Goal: Transaction & Acquisition: Book appointment/travel/reservation

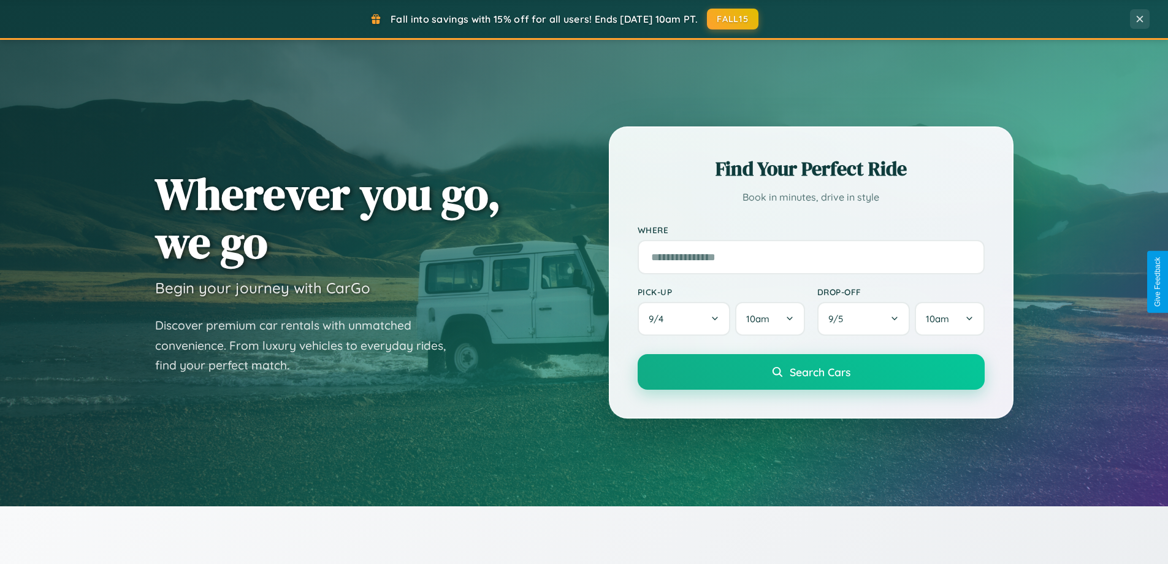
scroll to position [844, 0]
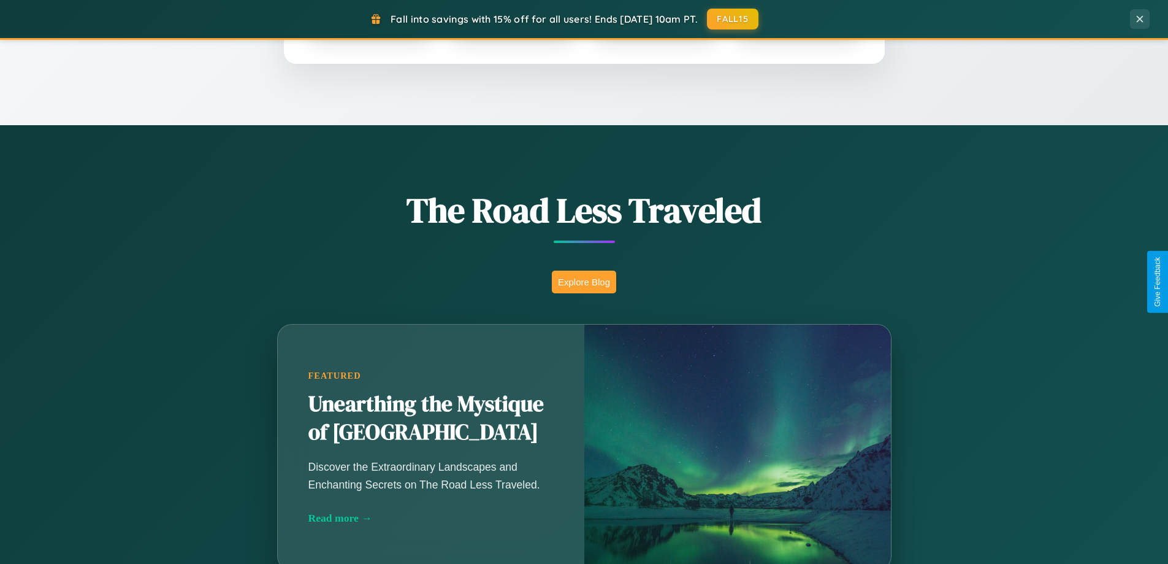
click at [584, 281] on button "Explore Blog" at bounding box center [584, 281] width 64 height 23
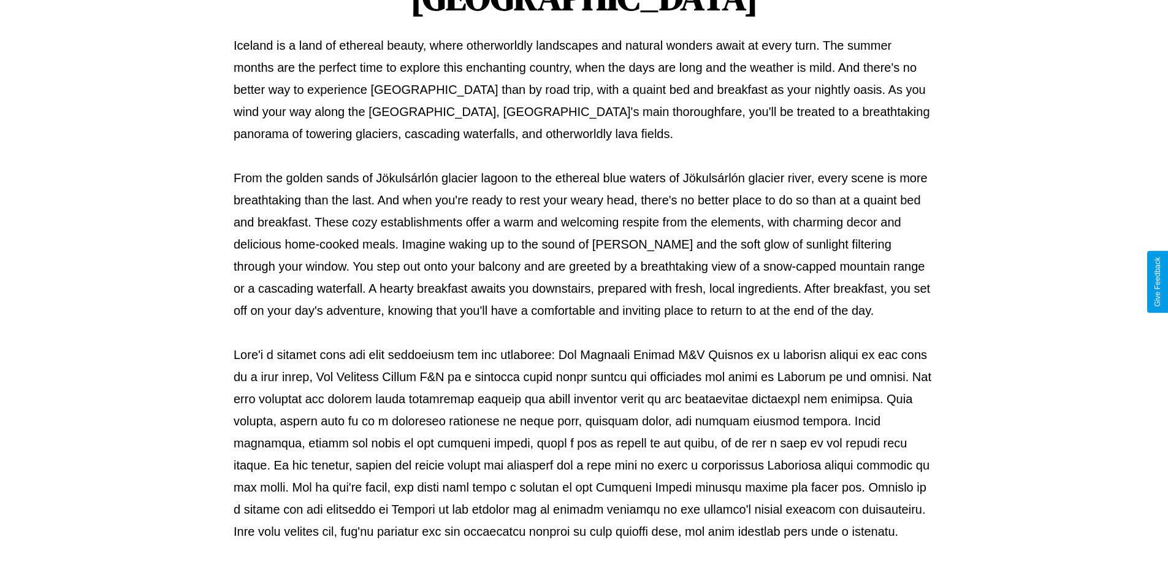
scroll to position [397, 0]
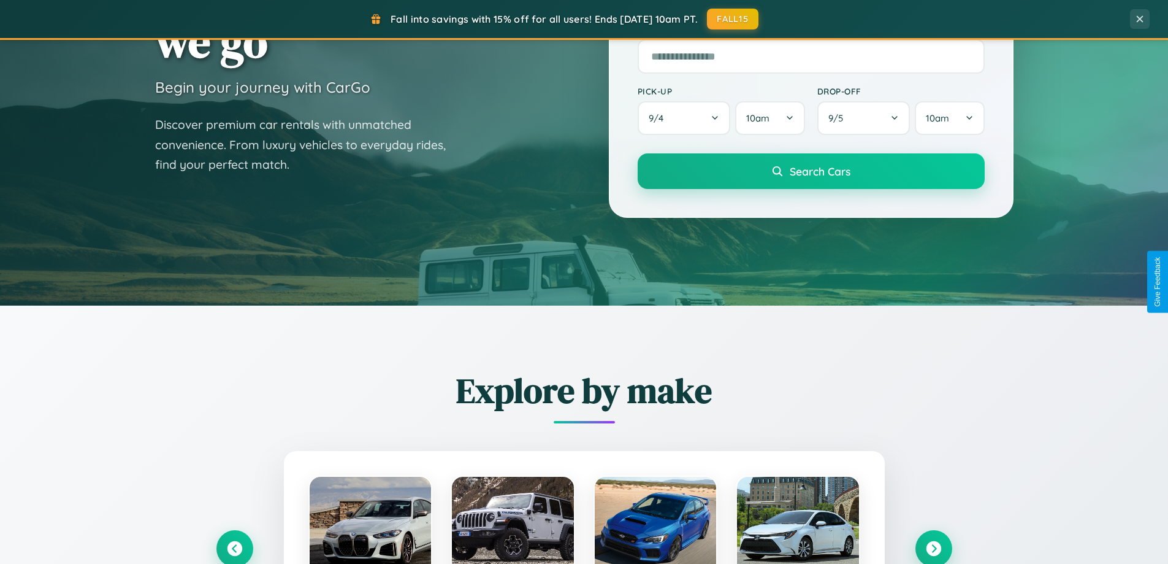
scroll to position [36, 0]
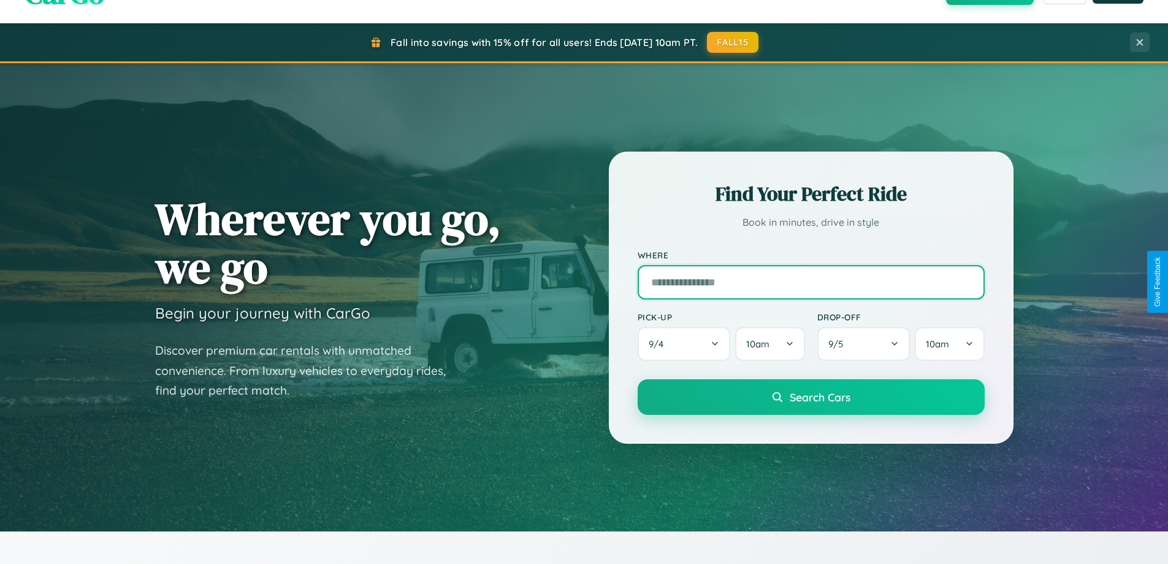
click at [811, 281] on input "text" at bounding box center [811, 282] width 347 height 34
type input "******"
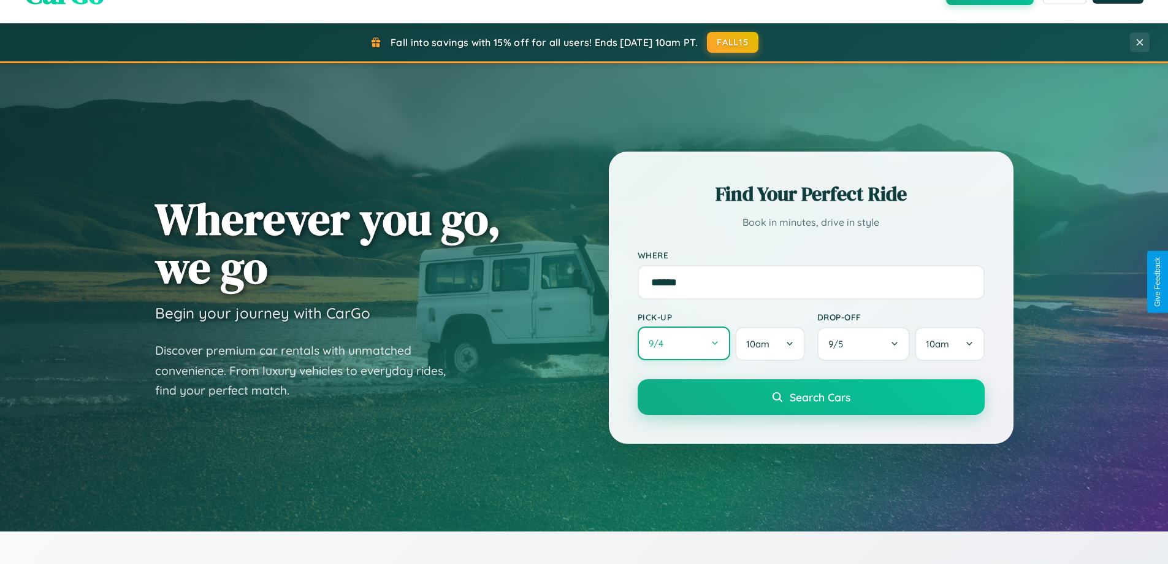
click at [684, 343] on button "9 / 4" at bounding box center [684, 343] width 93 height 34
select select "*"
select select "****"
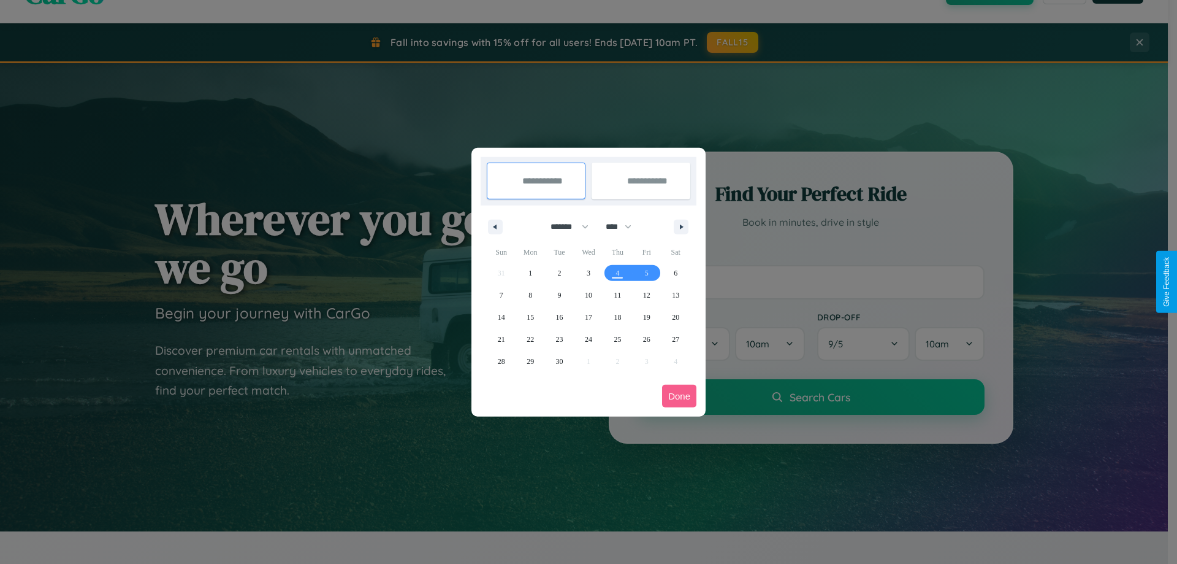
click at [564, 226] on select "******* ******** ***** ***** *** **** **** ****** ********* ******* ******** **…" at bounding box center [568, 226] width 52 height 20
select select "**"
click at [618, 272] on span "4" at bounding box center [618, 273] width 4 height 22
type input "**********"
click at [618, 294] on span "11" at bounding box center [617, 295] width 7 height 22
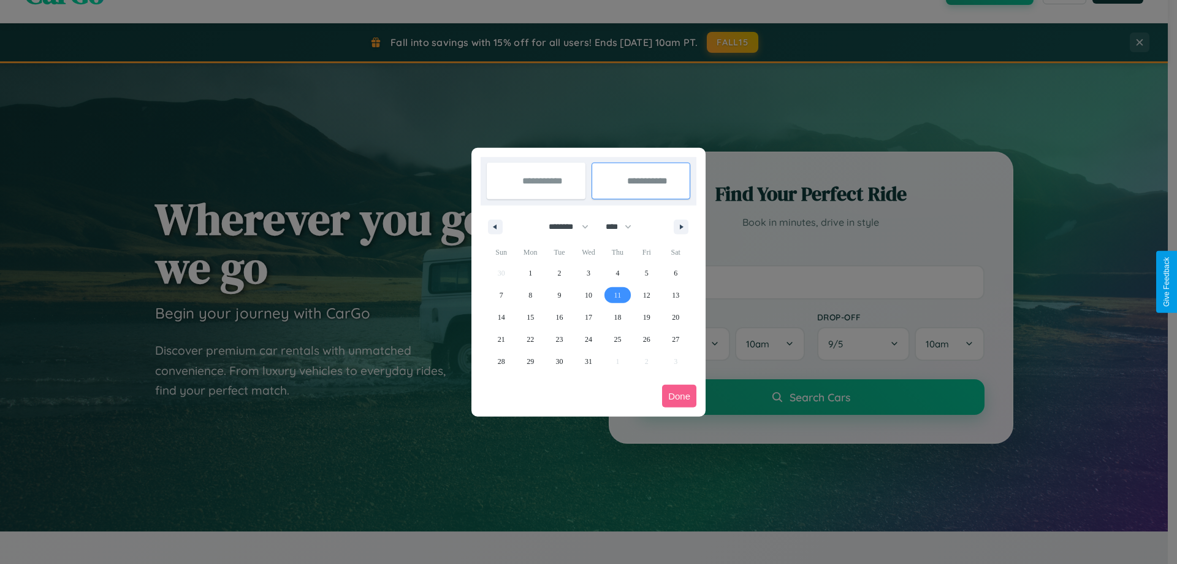
type input "**********"
click at [679, 396] on button "Done" at bounding box center [679, 396] width 34 height 23
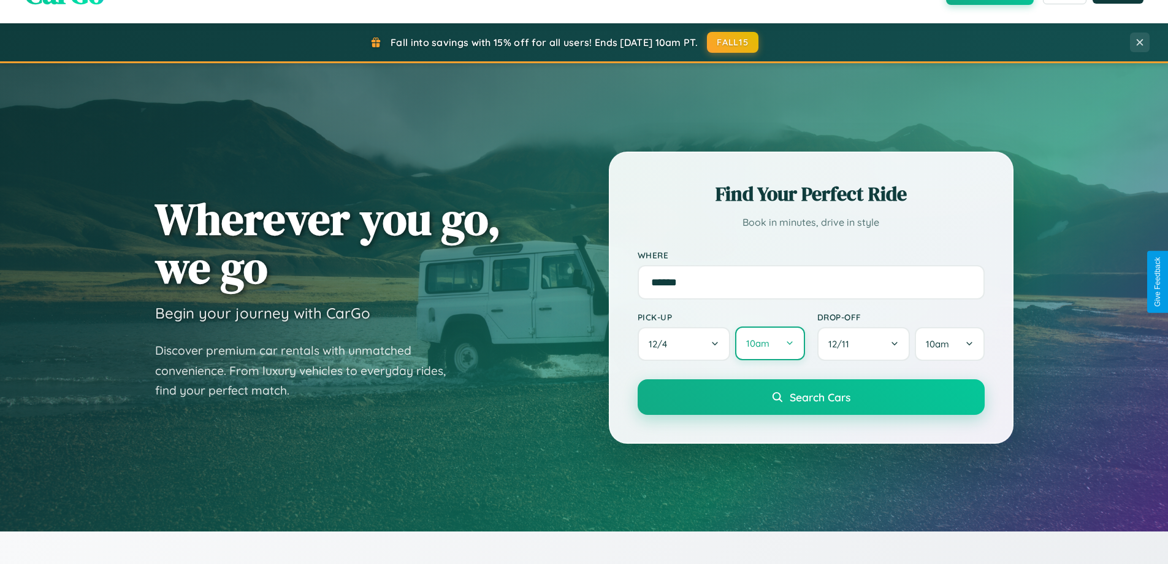
click at [770, 343] on button "10am" at bounding box center [769, 343] width 69 height 34
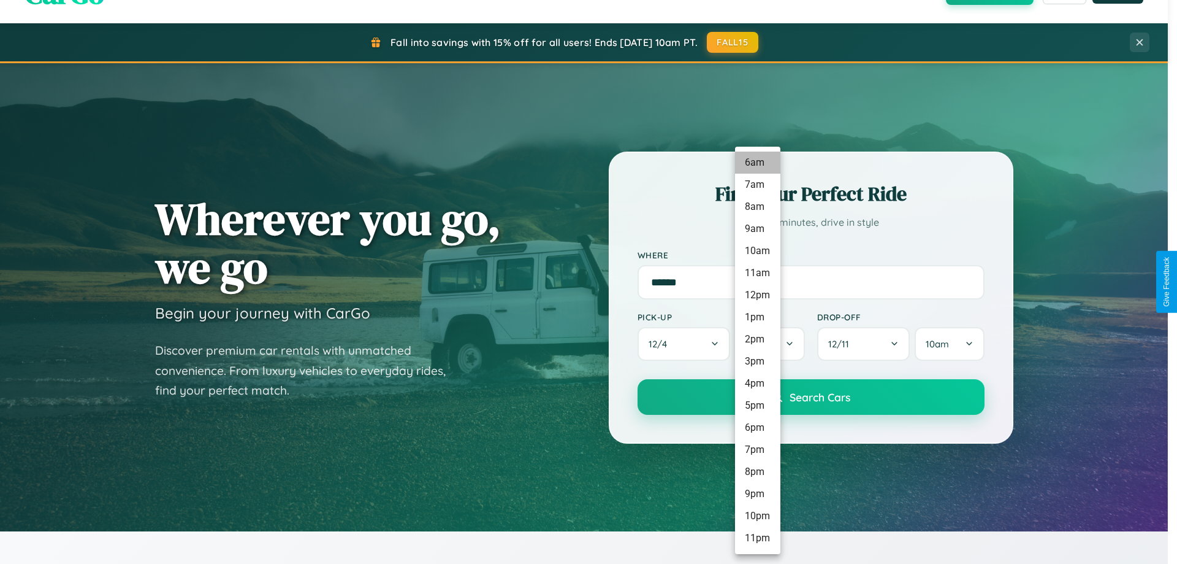
click at [757, 163] on li "6am" at bounding box center [757, 162] width 45 height 22
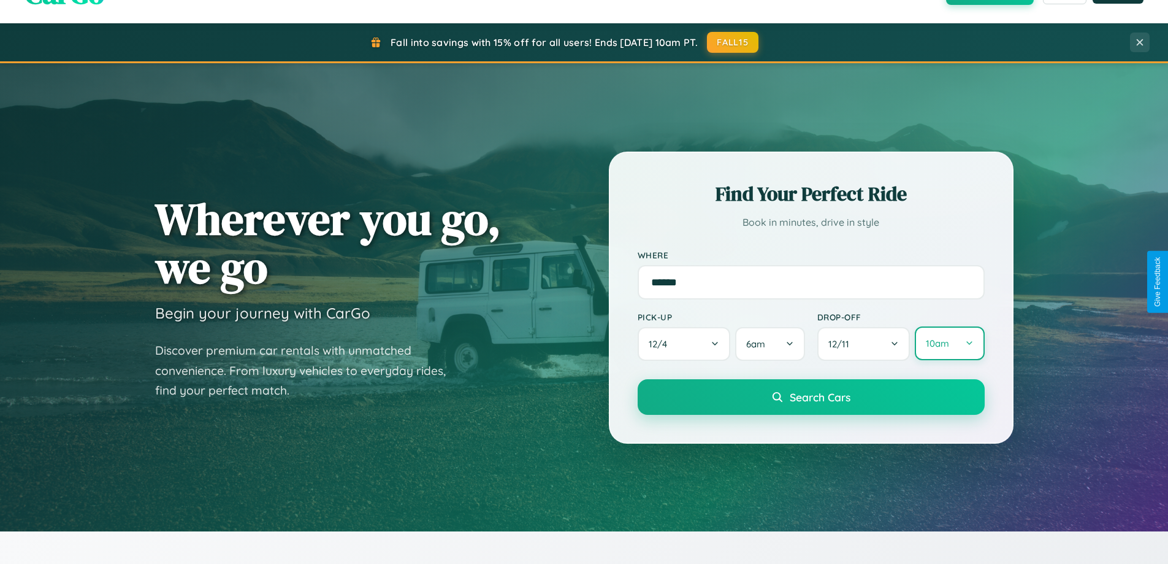
click at [949, 343] on button "10am" at bounding box center [949, 343] width 69 height 34
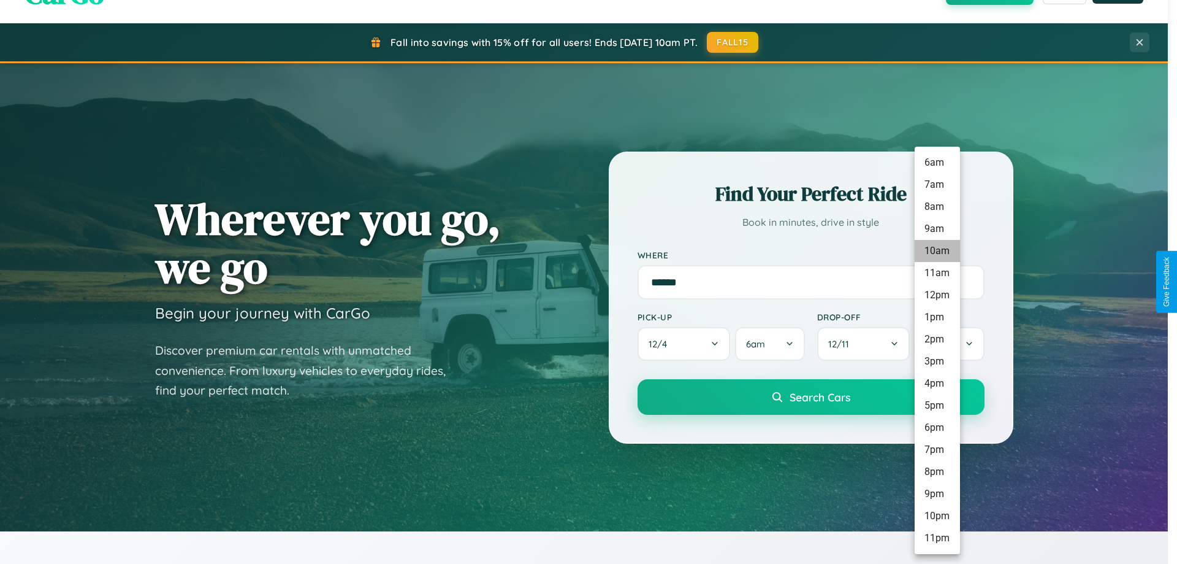
click at [937, 251] on li "10am" at bounding box center [937, 251] width 45 height 22
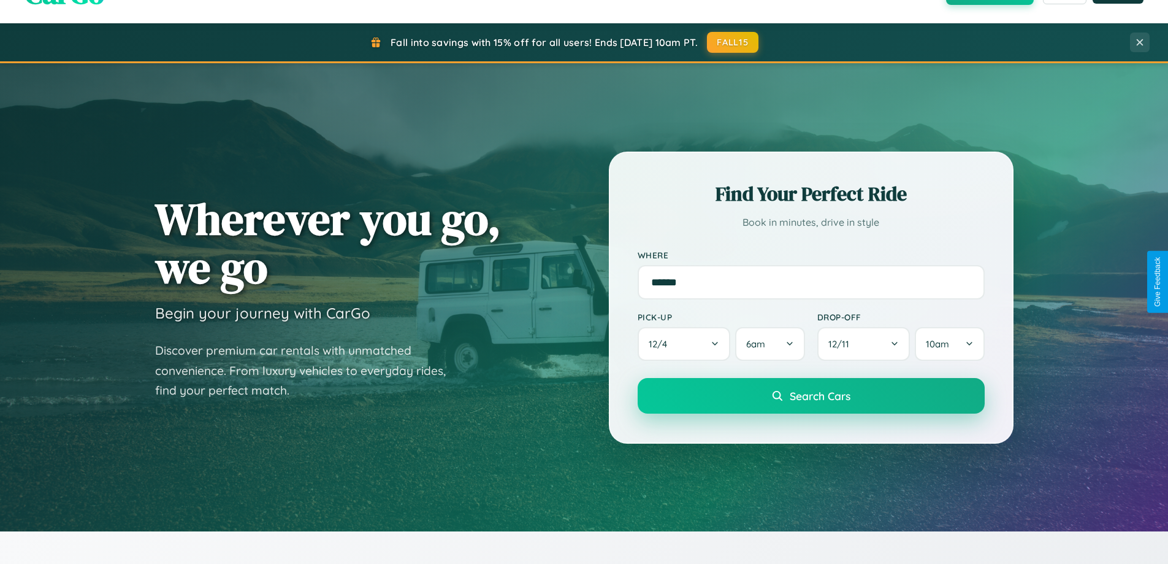
click at [811, 397] on span "Search Cars" at bounding box center [820, 395] width 61 height 13
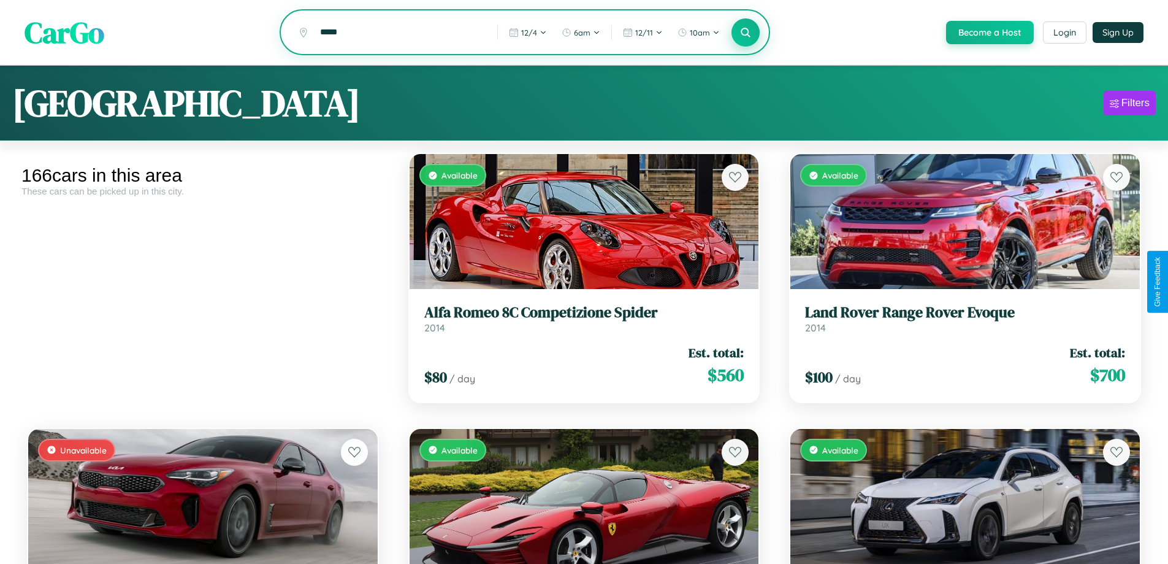
click at [745, 33] on icon at bounding box center [746, 32] width 12 height 12
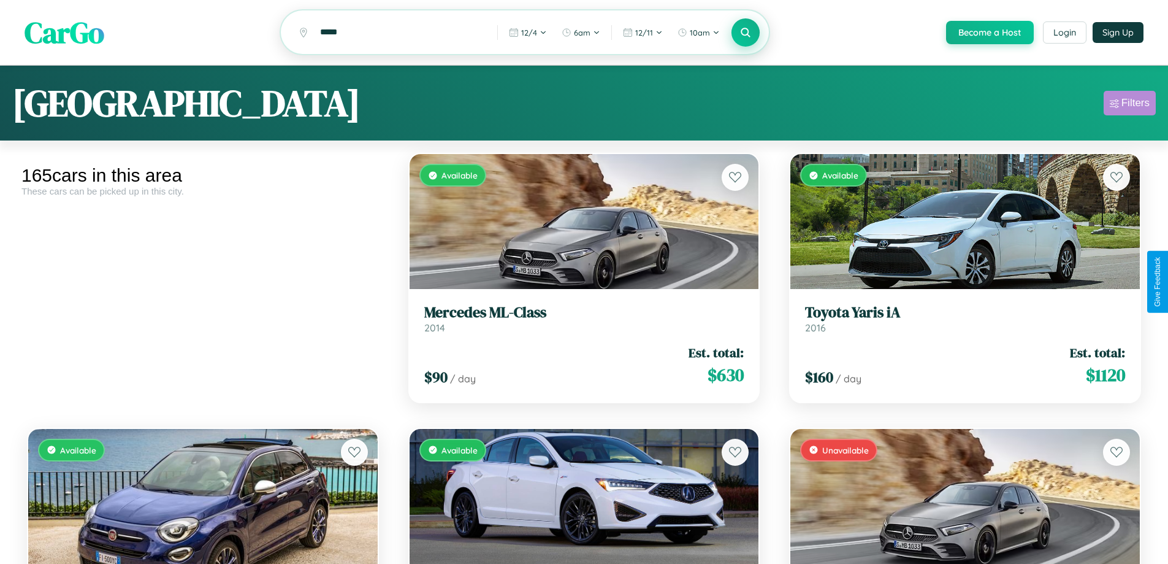
click at [1130, 105] on div "Filters" at bounding box center [1136, 103] width 28 height 12
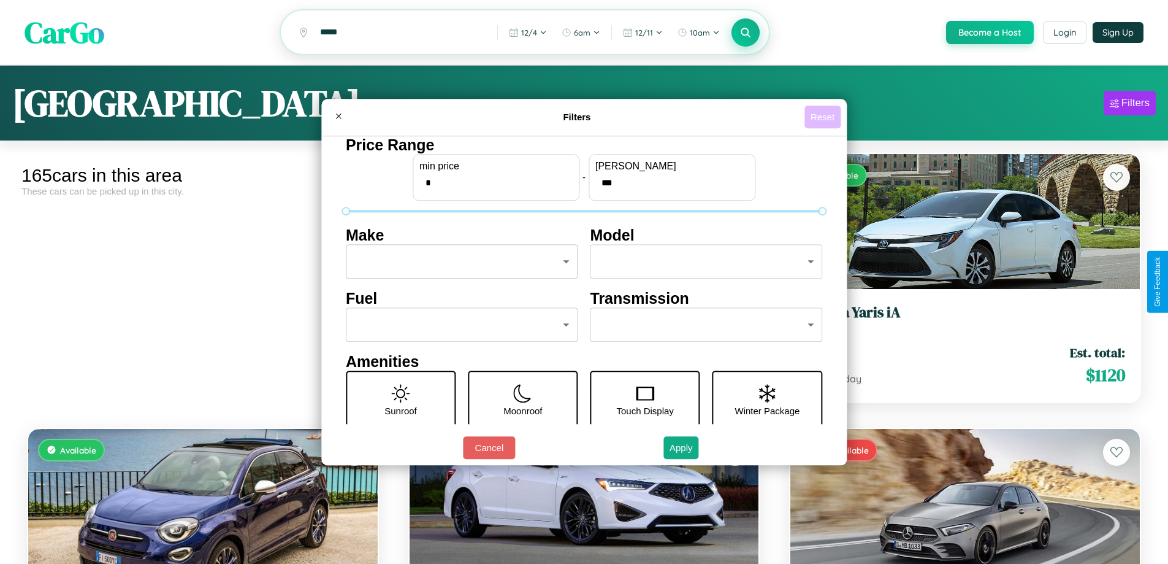
click at [824, 117] on button "Reset" at bounding box center [823, 116] width 36 height 23
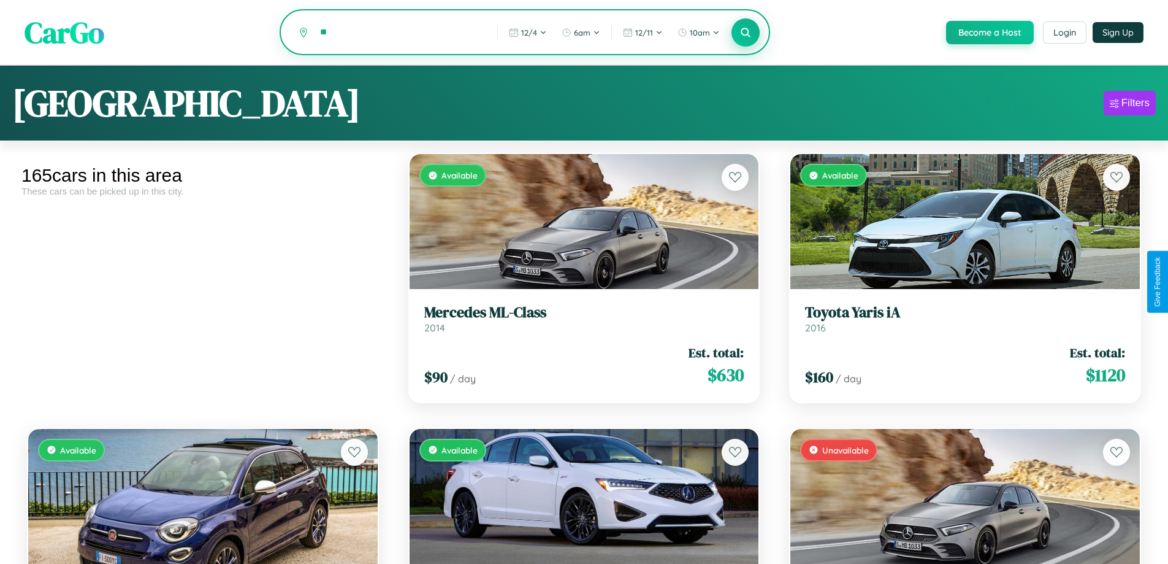
type input "*"
type input "****"
click at [745, 33] on icon at bounding box center [746, 32] width 12 height 12
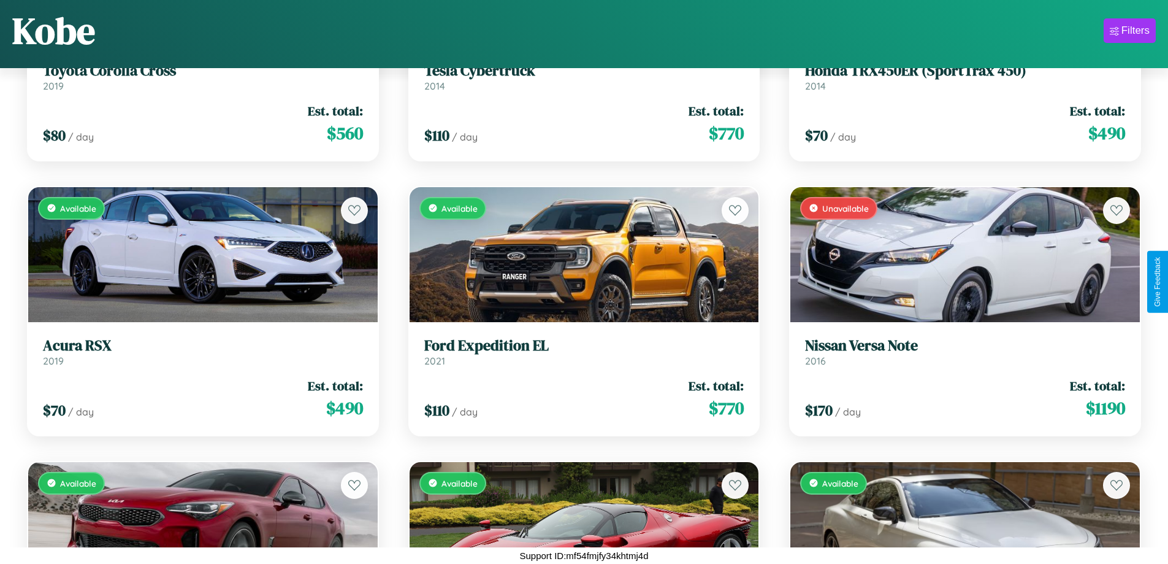
scroll to position [2644, 0]
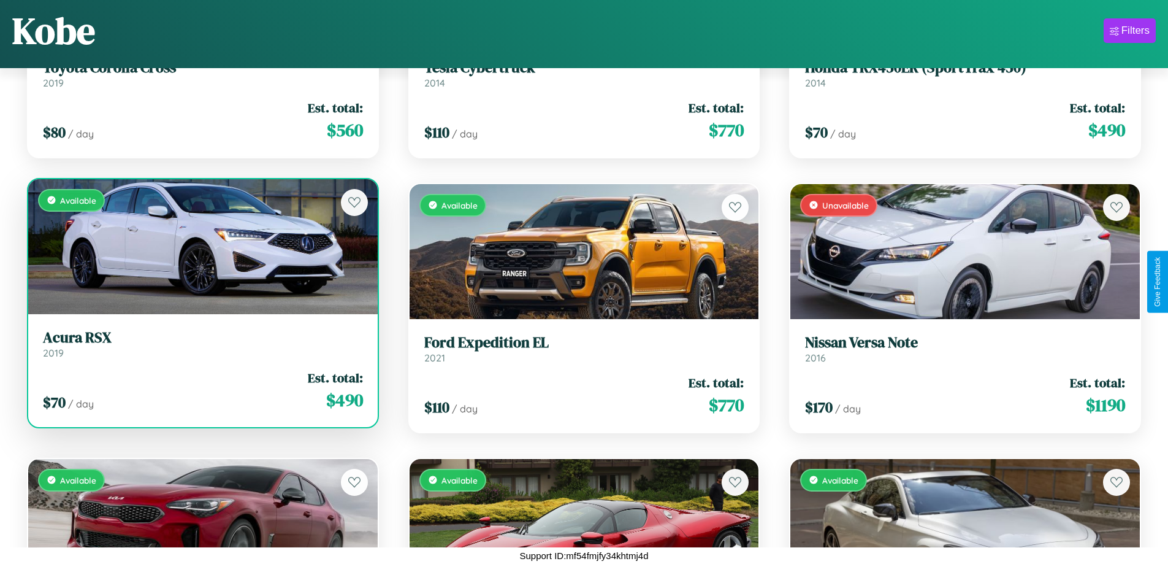
click at [201, 348] on link "Acura RSX 2019" at bounding box center [203, 344] width 320 height 30
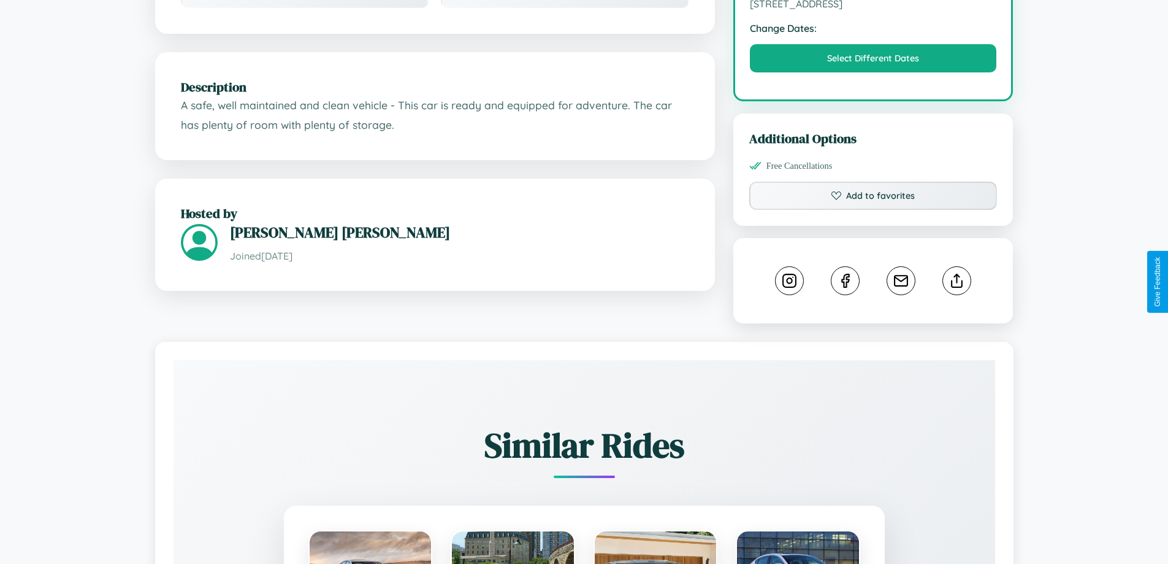
scroll to position [403, 0]
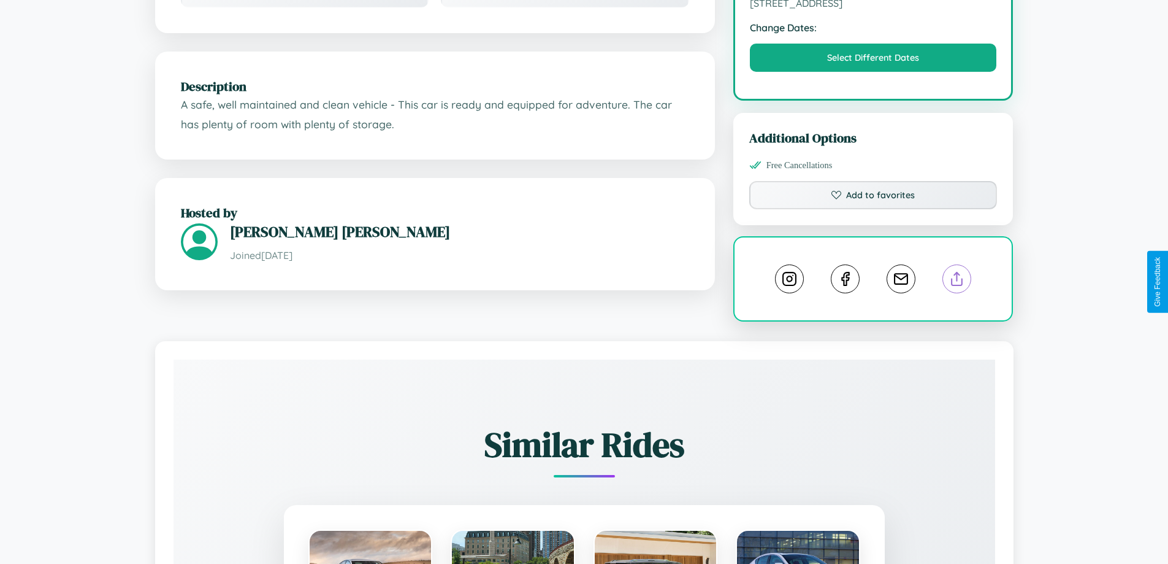
click at [957, 280] on line at bounding box center [957, 276] width 0 height 9
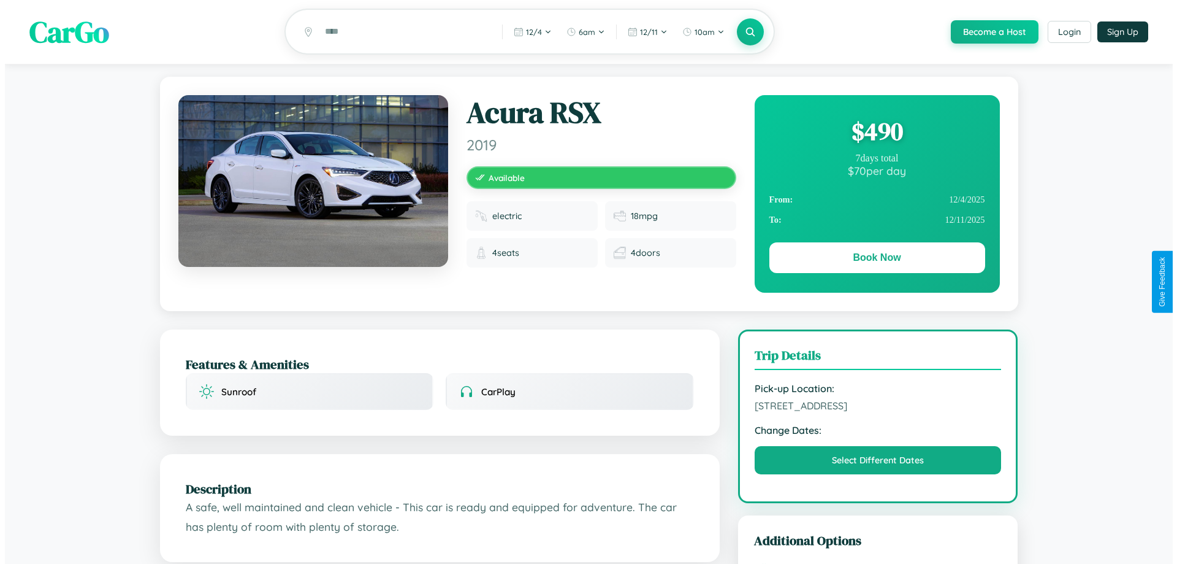
scroll to position [0, 0]
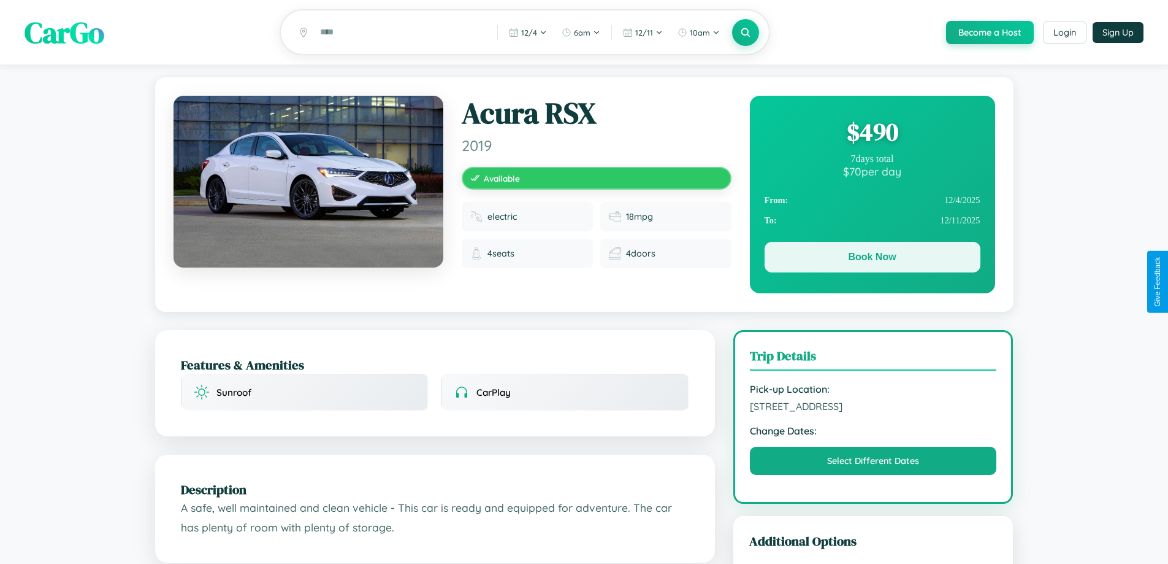
click at [872, 259] on button "Book Now" at bounding box center [873, 257] width 216 height 31
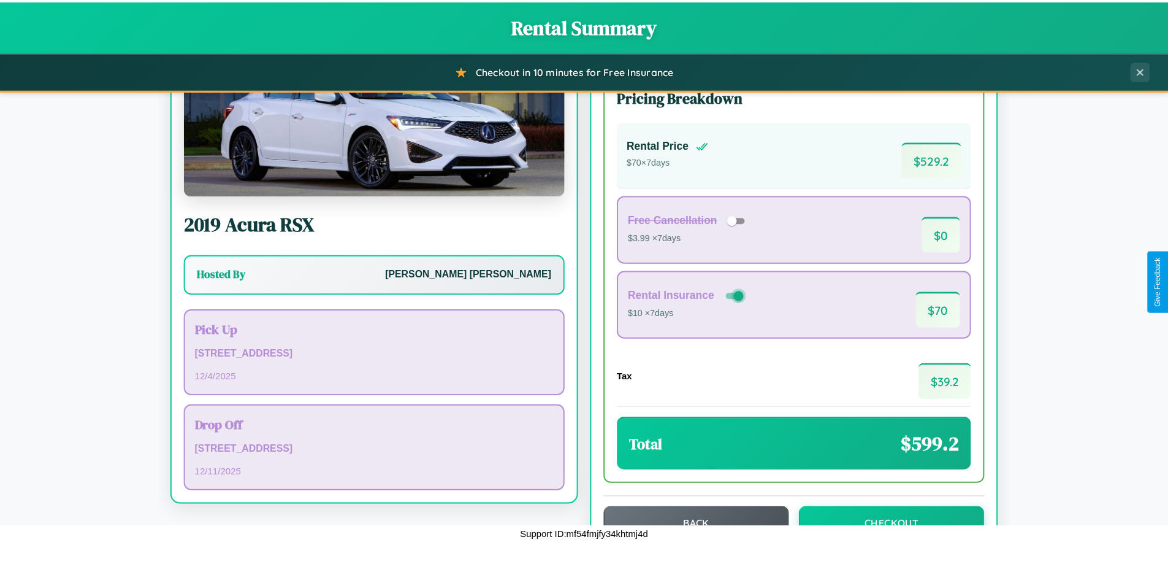
scroll to position [84, 0]
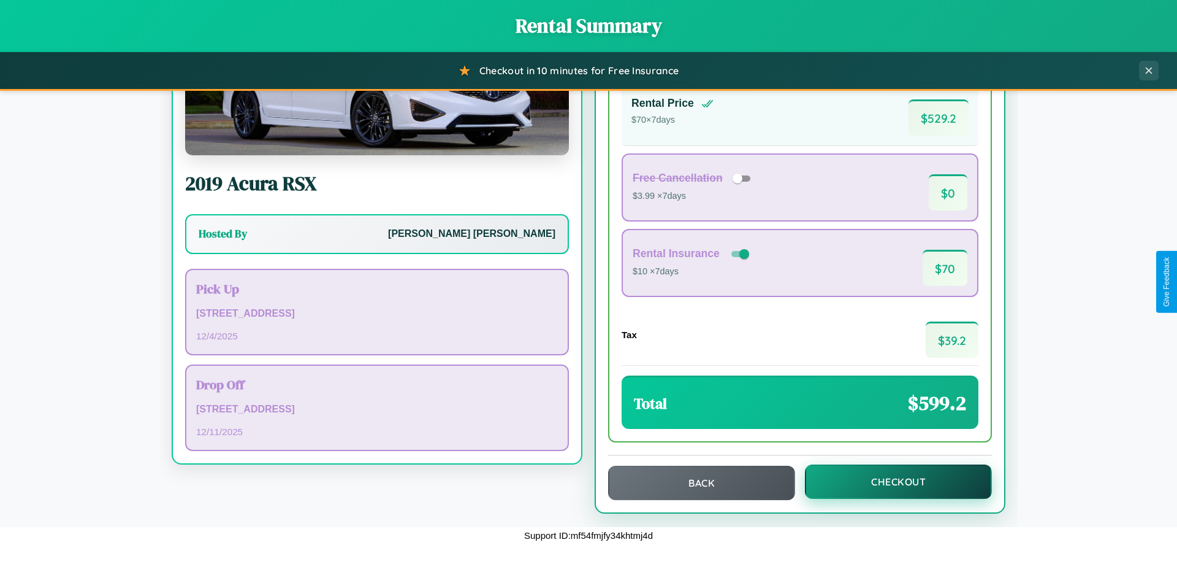
click at [890, 481] on button "Checkout" at bounding box center [898, 481] width 187 height 34
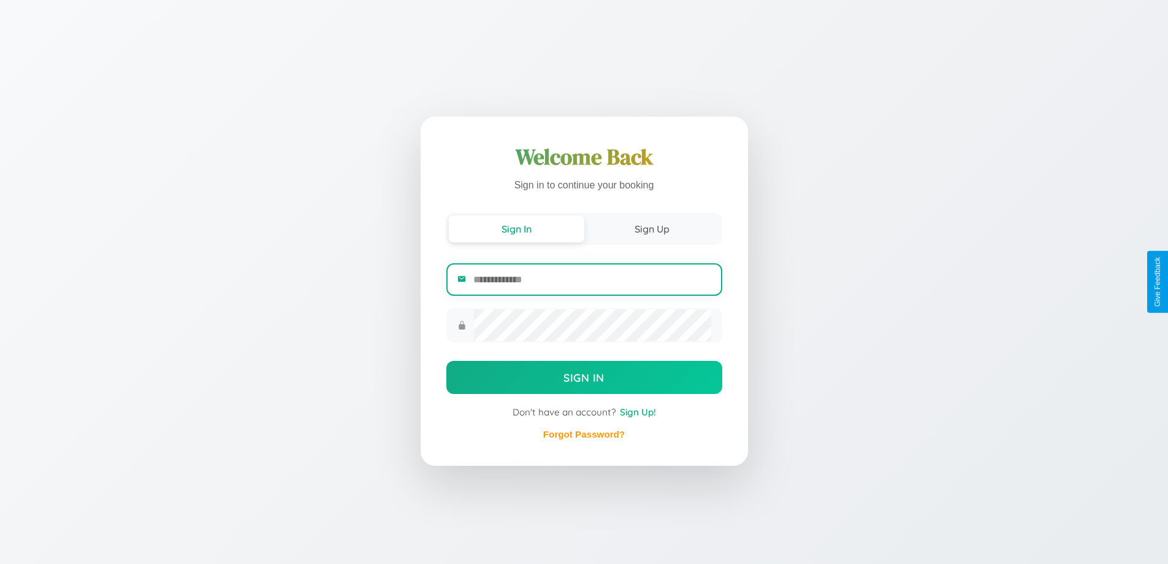
click at [592, 279] on input "email" at bounding box center [591, 279] width 237 height 30
